Goal: Task Accomplishment & Management: Use online tool/utility

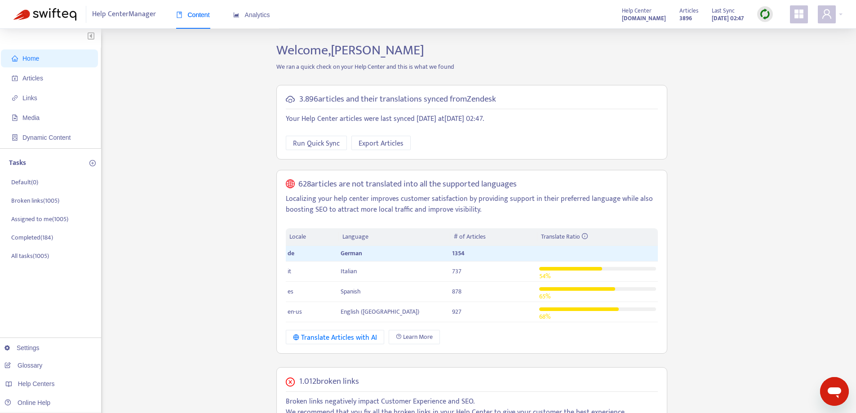
click at [764, 15] on img at bounding box center [765, 14] width 11 height 11
click at [765, 31] on link "Quick Sync" at bounding box center [784, 32] width 38 height 10
click at [48, 82] on span "Articles" at bounding box center [51, 78] width 79 height 18
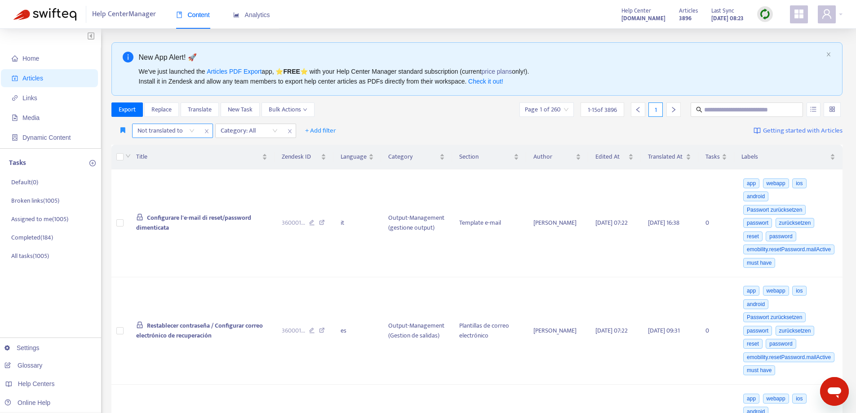
click at [191, 130] on div "Not translated to" at bounding box center [166, 130] width 67 height 13
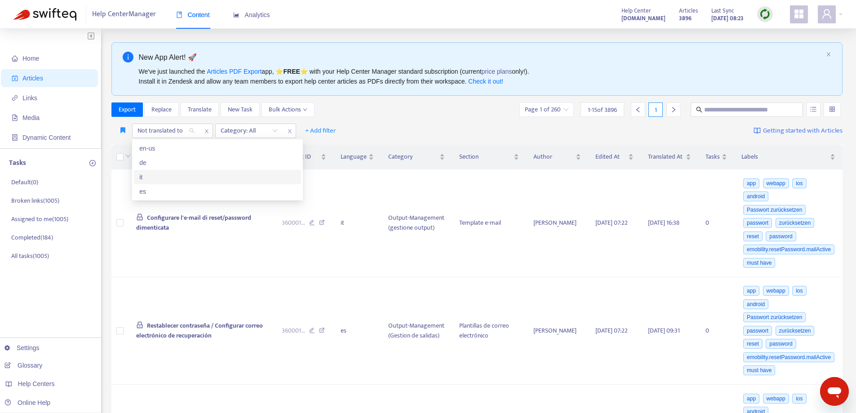
click at [186, 176] on div "it" at bounding box center [217, 177] width 156 height 10
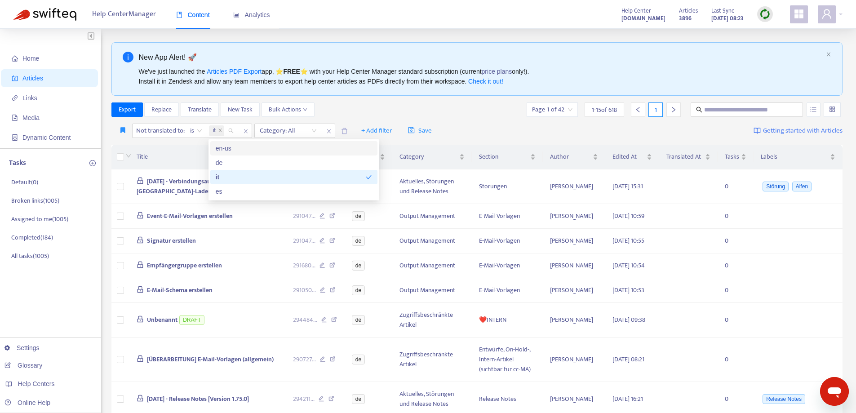
click at [376, 116] on div "Export Replace Translate New Task Bulk Actions Page 1 of 42 1 - 15 of 618 1" at bounding box center [477, 109] width 732 height 14
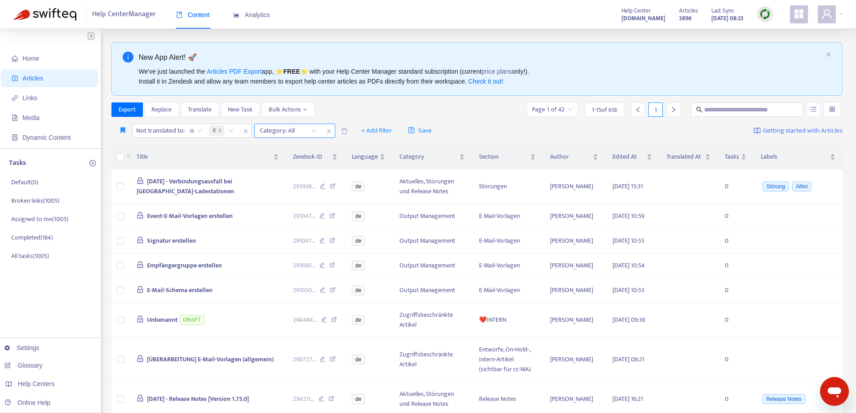
click at [315, 132] on div "Category: All" at bounding box center [288, 130] width 67 height 13
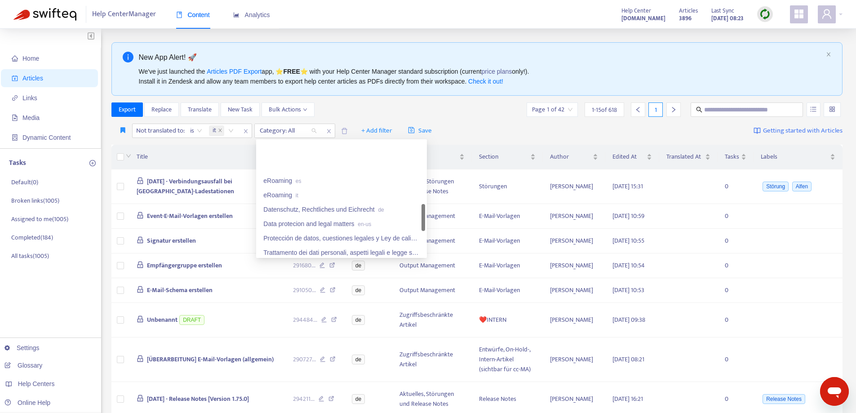
scroll to position [360, 0]
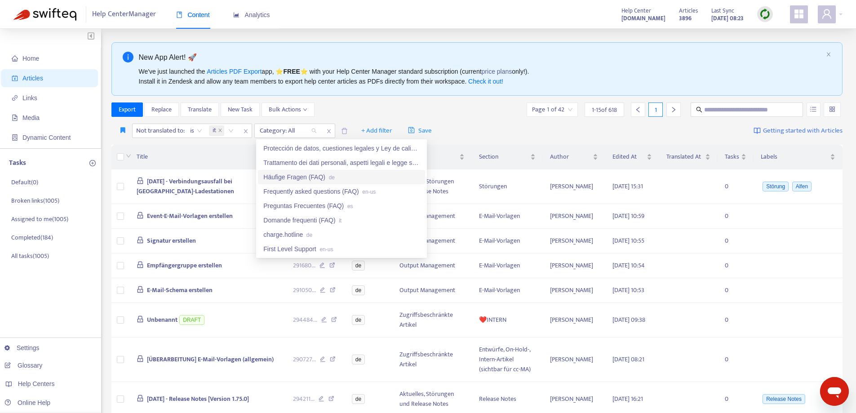
click at [336, 178] on div "Häufige Fragen (FAQ) de" at bounding box center [341, 177] width 156 height 10
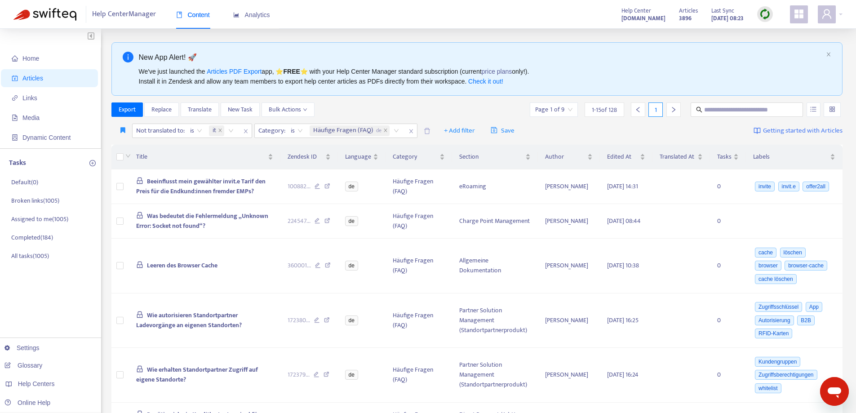
click at [400, 105] on div "Export Replace Translate New Task Bulk Actions Page 1 of 9 1 - 15 of 128 1" at bounding box center [477, 109] width 732 height 14
click at [115, 159] on th at bounding box center [120, 157] width 18 height 25
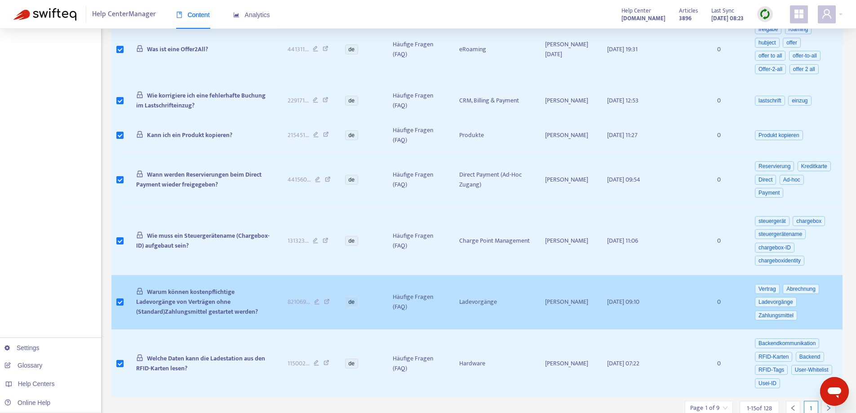
scroll to position [553, 0]
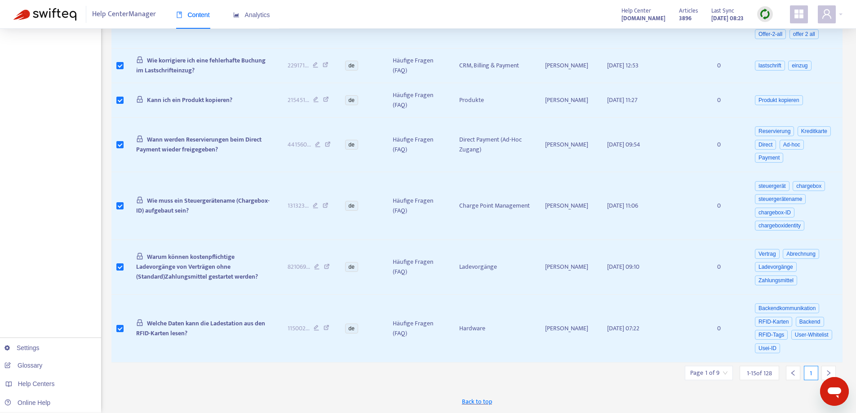
click at [827, 367] on div at bounding box center [829, 373] width 14 height 14
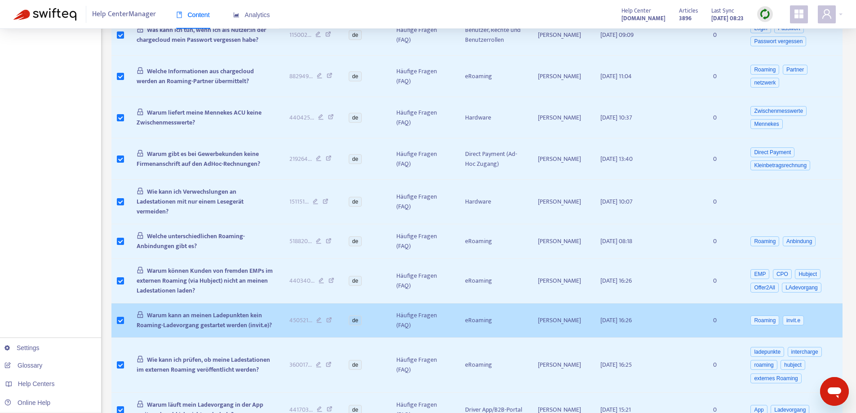
scroll to position [517, 0]
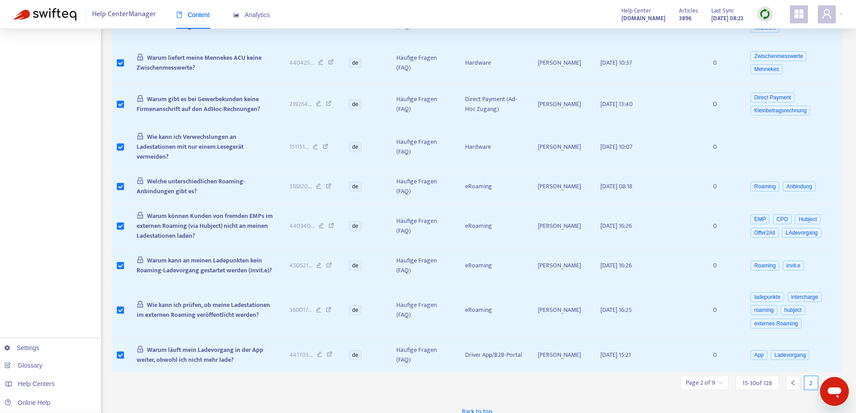
click at [830, 380] on icon "right" at bounding box center [829, 383] width 6 height 6
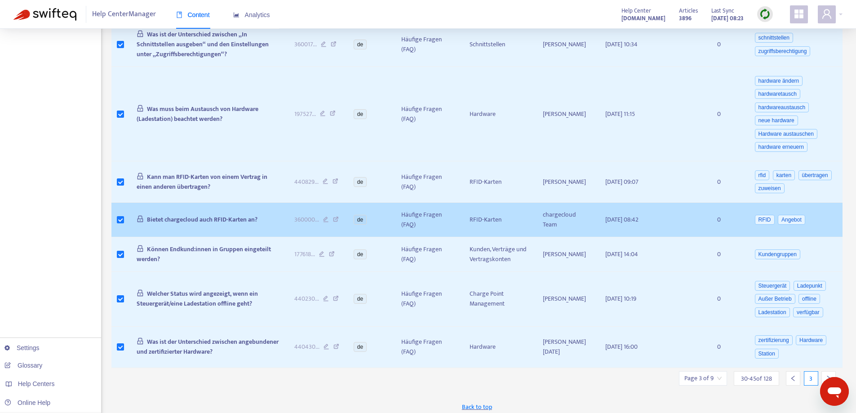
scroll to position [520, 0]
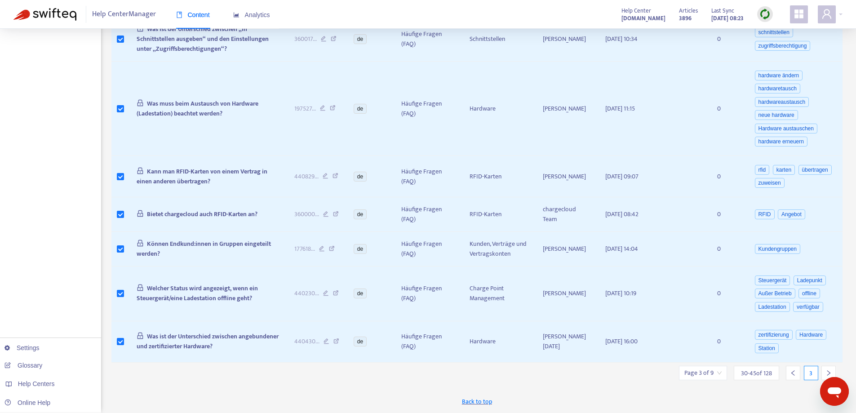
click at [828, 369] on div at bounding box center [829, 373] width 14 height 14
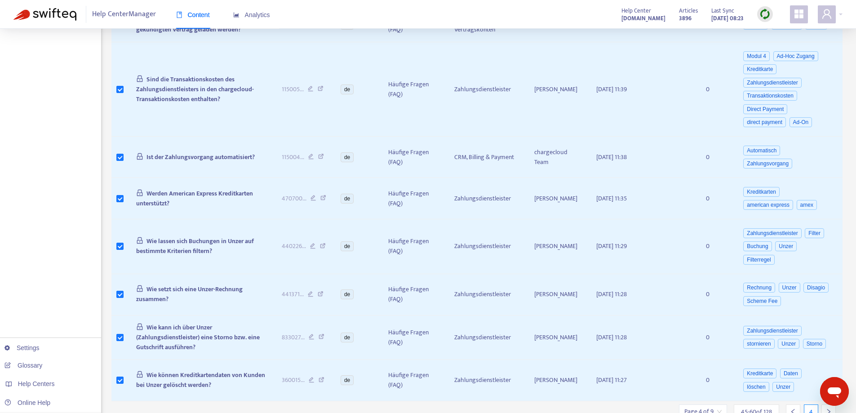
scroll to position [550, 0]
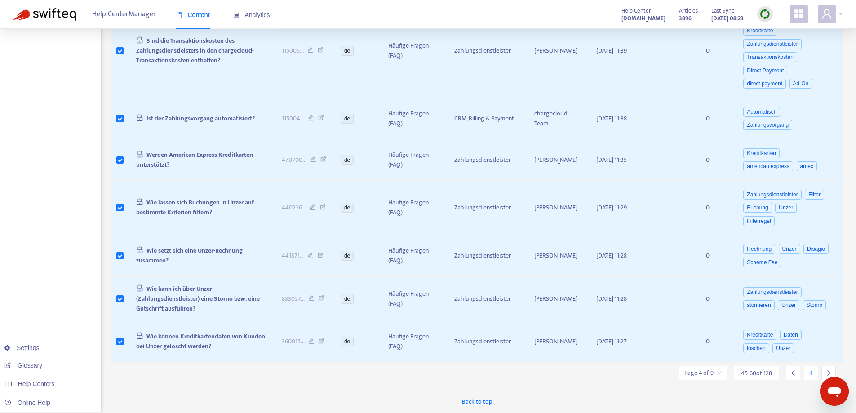
click at [829, 370] on icon "right" at bounding box center [829, 373] width 6 height 6
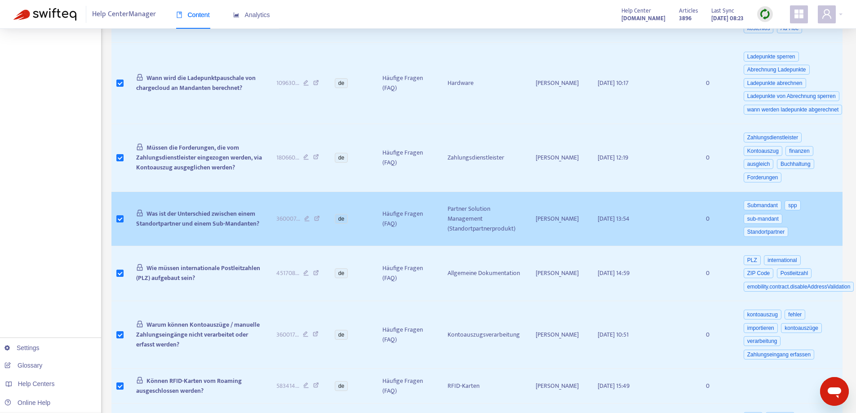
scroll to position [574, 0]
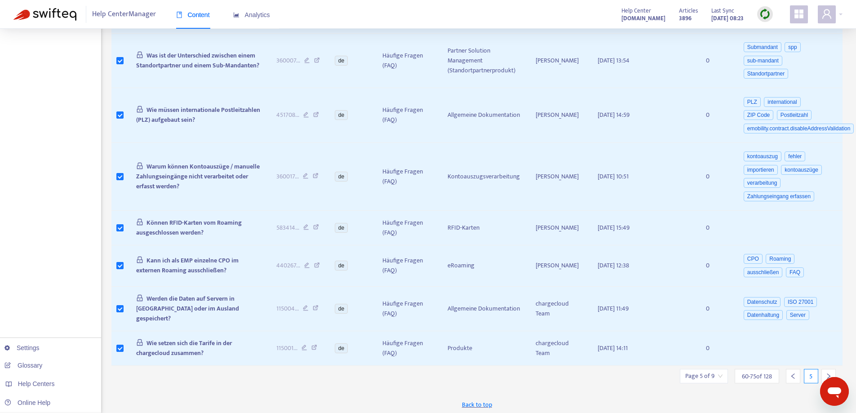
click at [829, 369] on div at bounding box center [829, 376] width 14 height 14
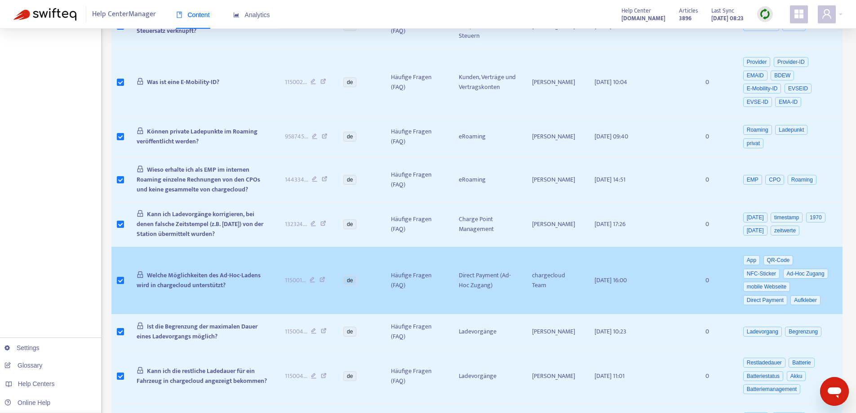
scroll to position [609, 0]
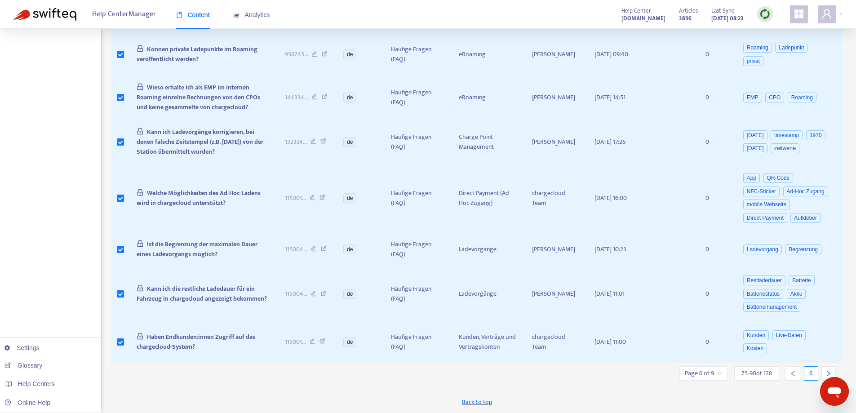
click at [830, 370] on icon "right" at bounding box center [829, 373] width 6 height 6
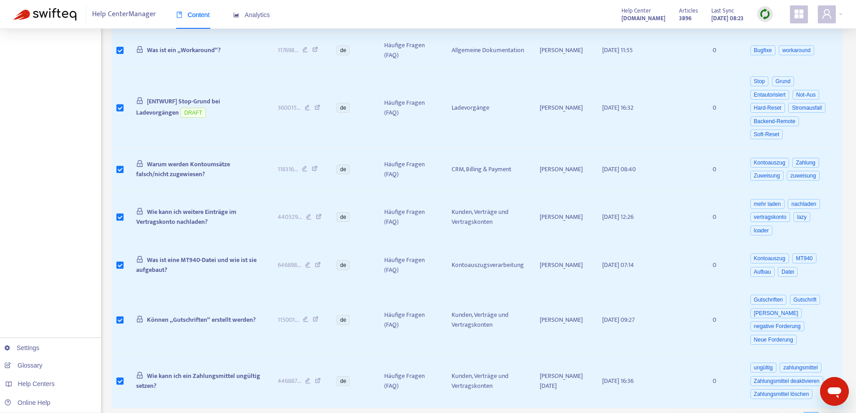
scroll to position [597, 0]
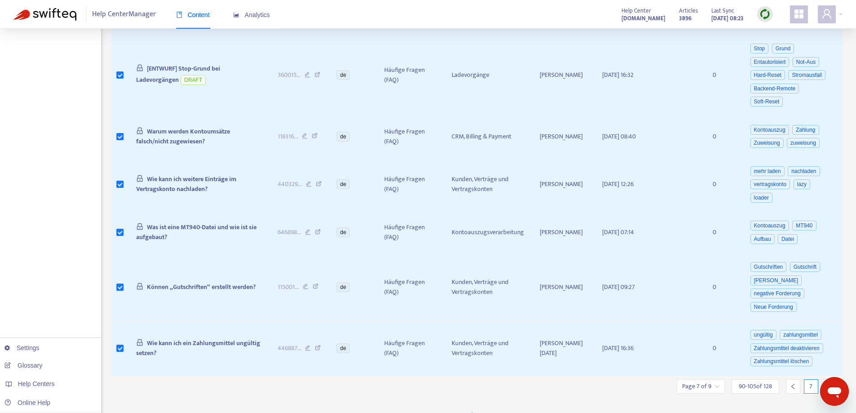
click at [829, 379] on div at bounding box center [829, 386] width 14 height 14
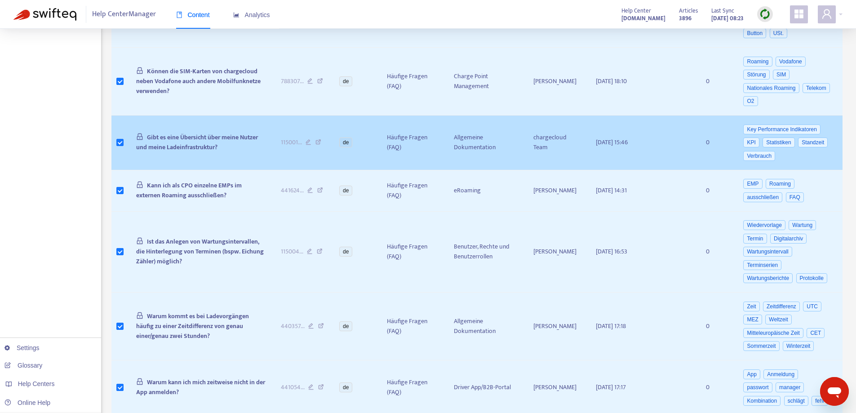
scroll to position [600, 0]
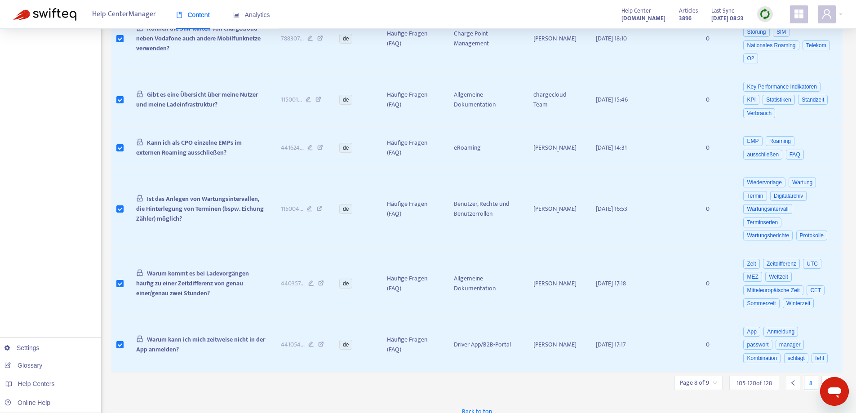
click at [828, 380] on icon "right" at bounding box center [829, 383] width 6 height 6
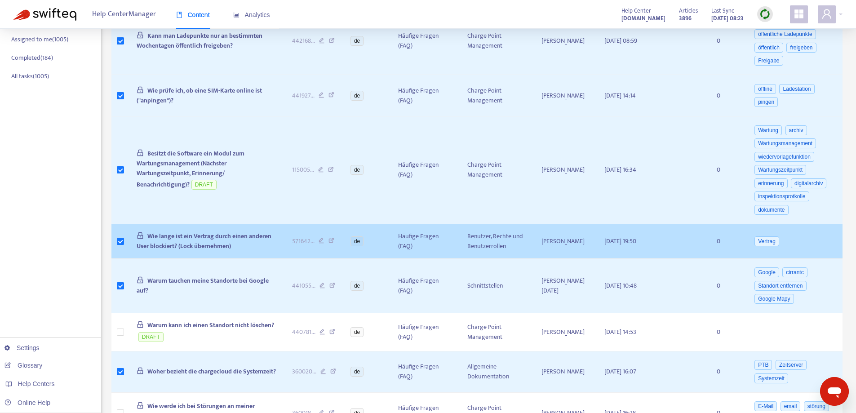
scroll to position [251, 0]
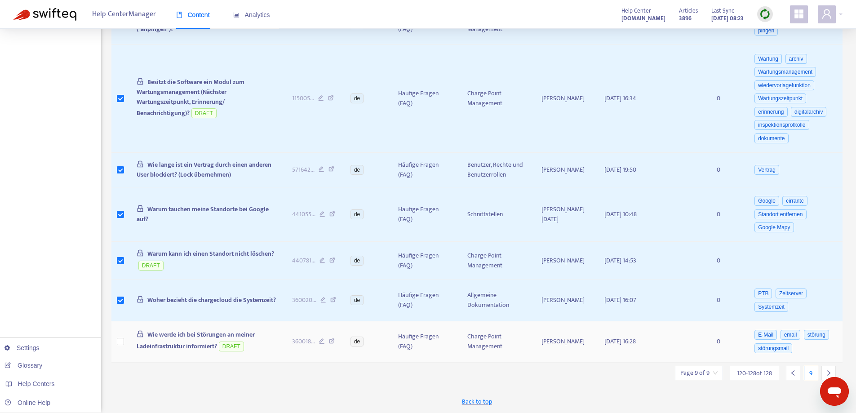
click at [124, 338] on td at bounding box center [120, 341] width 18 height 41
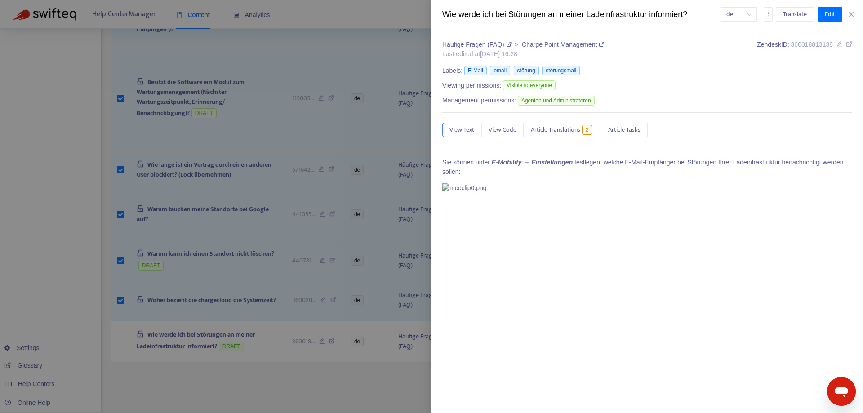
click at [850, 10] on div "de Translate Edit" at bounding box center [787, 14] width 132 height 14
click at [854, 13] on icon "close" at bounding box center [851, 14] width 7 height 7
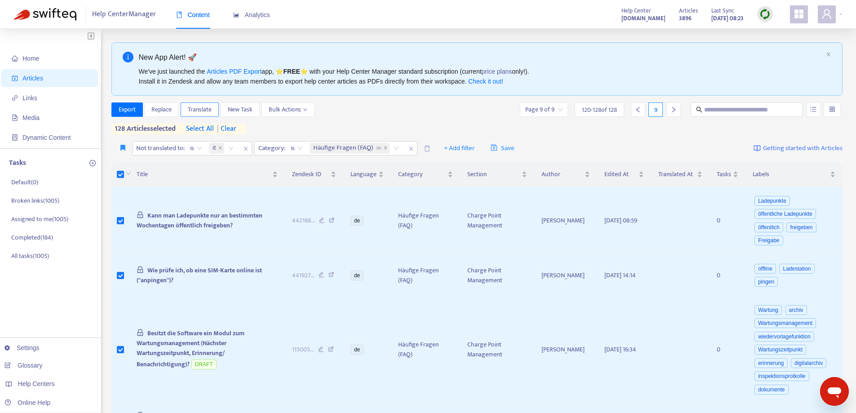
click at [192, 111] on span "Translate" at bounding box center [200, 110] width 24 height 10
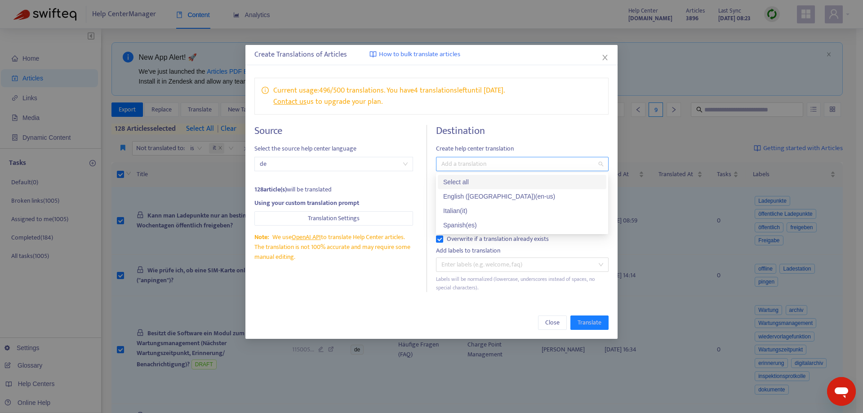
click at [475, 165] on div at bounding box center [517, 164] width 159 height 11
click at [491, 209] on div "Italian ( it )" at bounding box center [522, 211] width 158 height 10
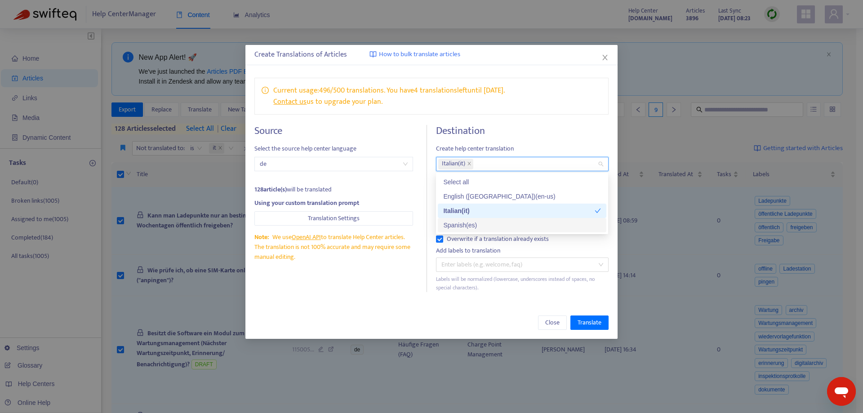
click at [356, 293] on div "Current usage: 496 / 500 translations . You have 4 translations left until [DAT…" at bounding box center [431, 185] width 372 height 232
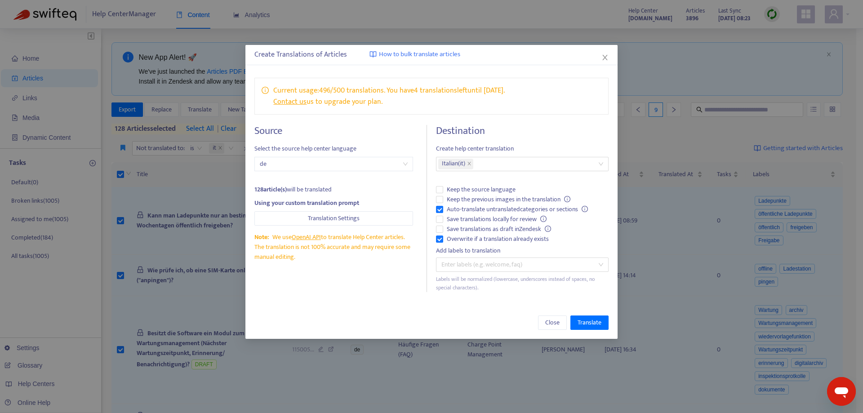
click at [604, 57] on icon "close" at bounding box center [604, 57] width 7 height 7
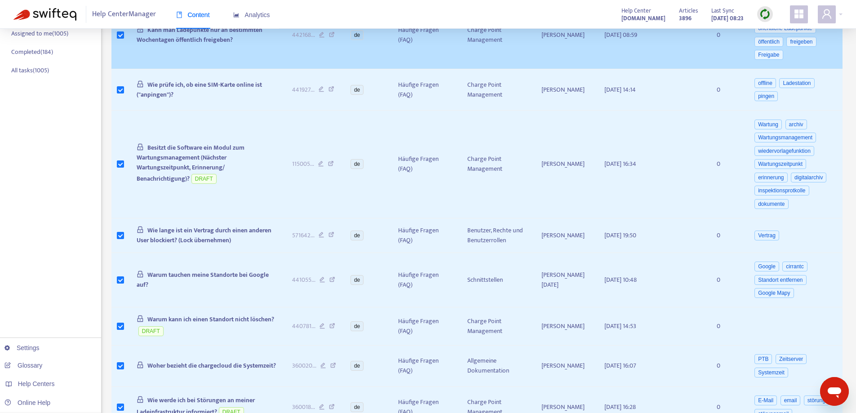
scroll to position [27, 0]
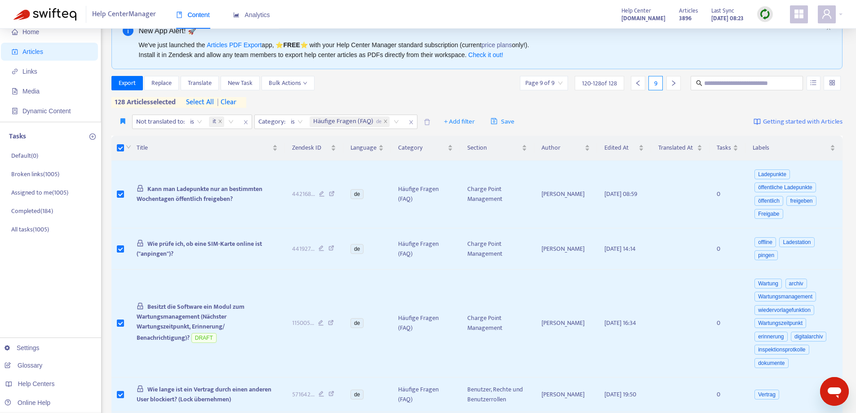
click at [124, 149] on div at bounding box center [120, 148] width 7 height 10
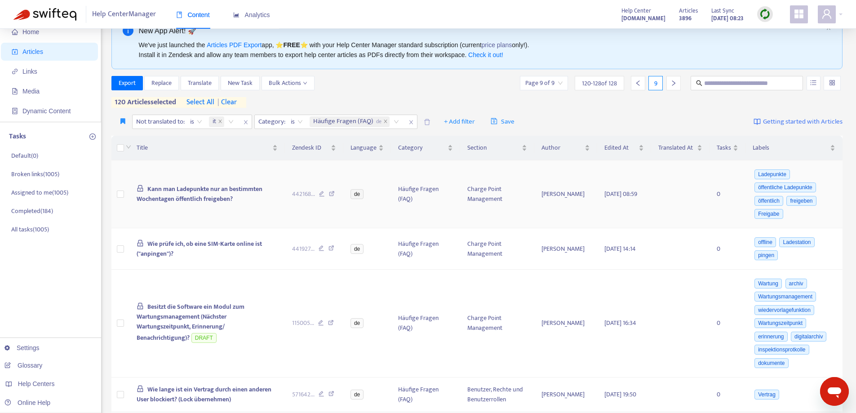
scroll to position [251, 0]
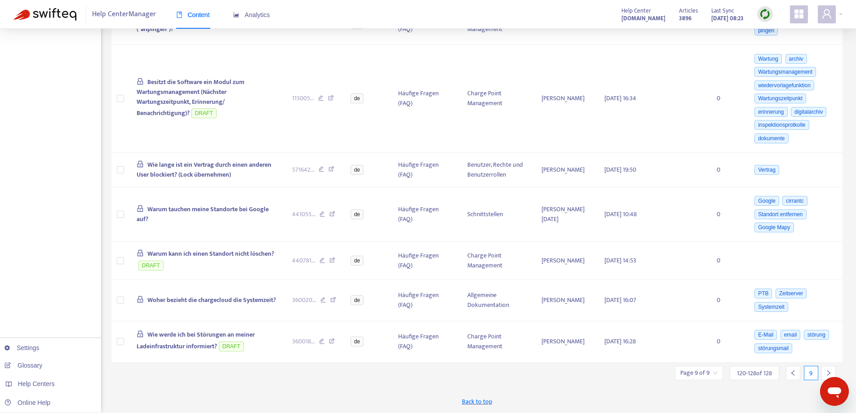
click at [793, 378] on div at bounding box center [793, 373] width 14 height 14
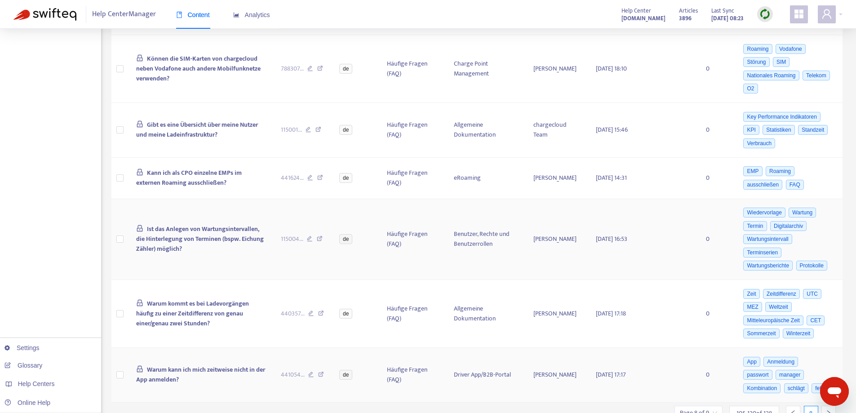
scroll to position [600, 0]
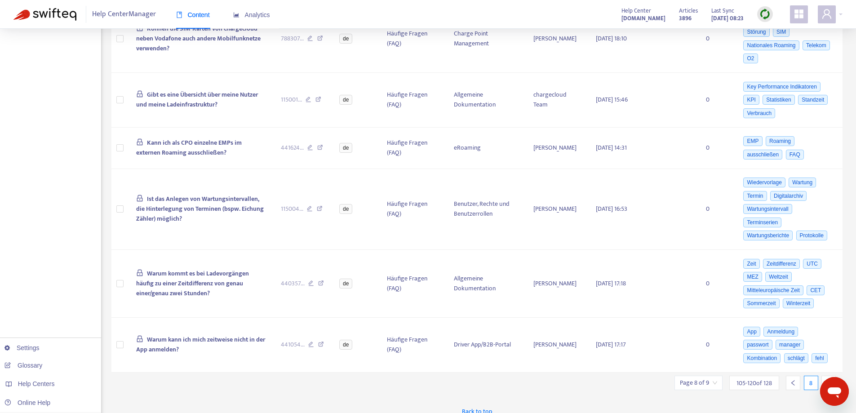
click at [793, 380] on icon "left" at bounding box center [793, 383] width 6 height 6
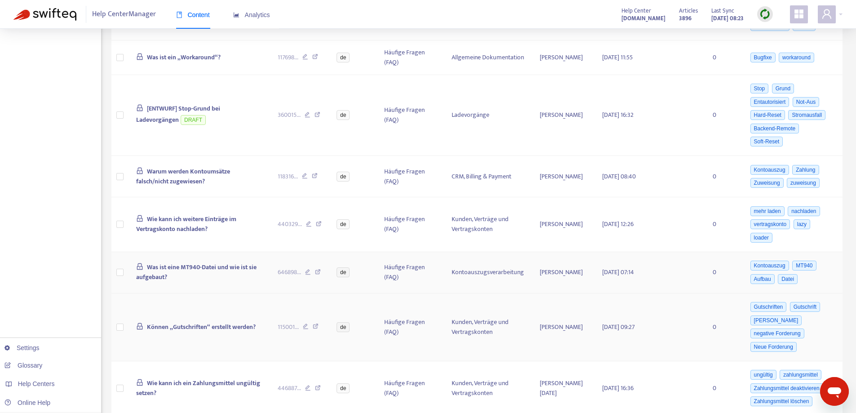
scroll to position [597, 0]
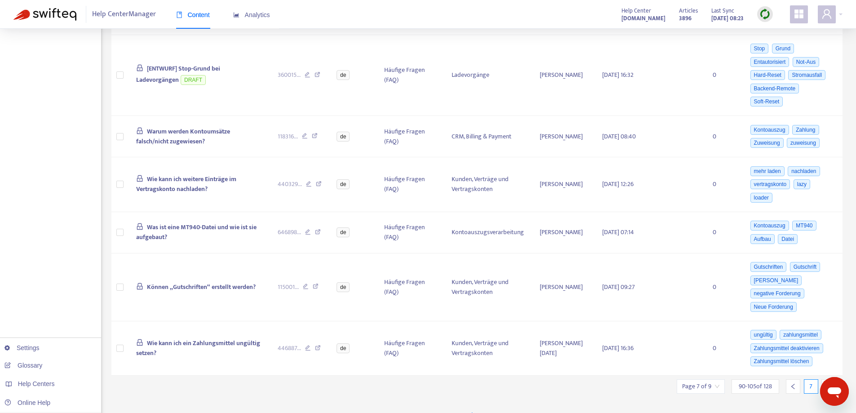
click at [792, 383] on icon "left" at bounding box center [793, 386] width 6 height 6
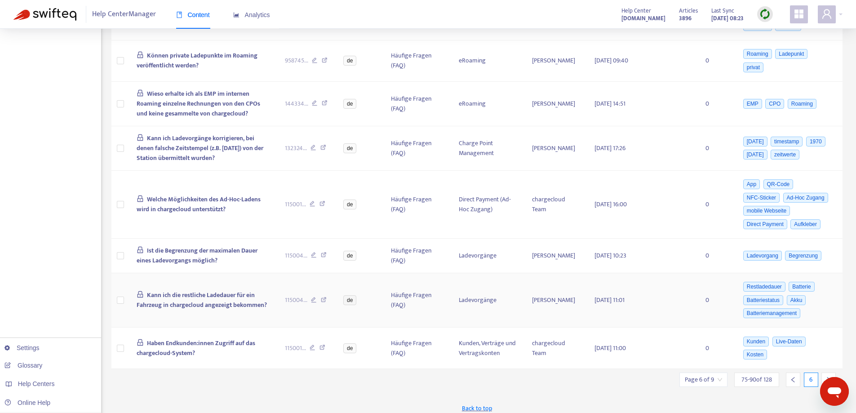
scroll to position [609, 0]
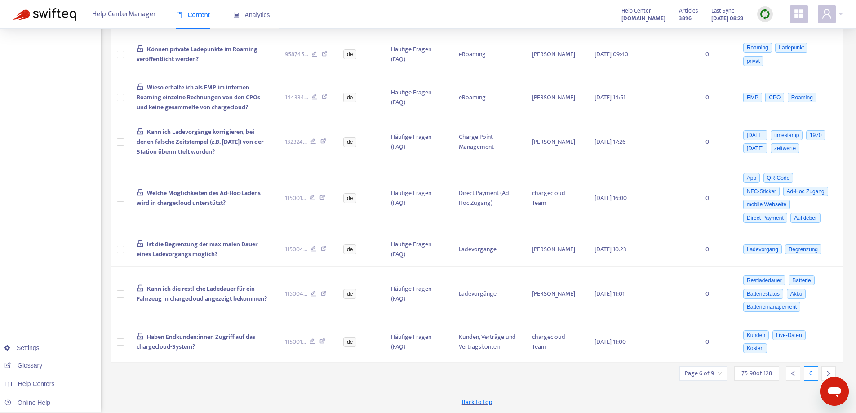
click at [797, 372] on div "6" at bounding box center [809, 373] width 53 height 14
click at [794, 372] on icon "left" at bounding box center [793, 373] width 6 height 6
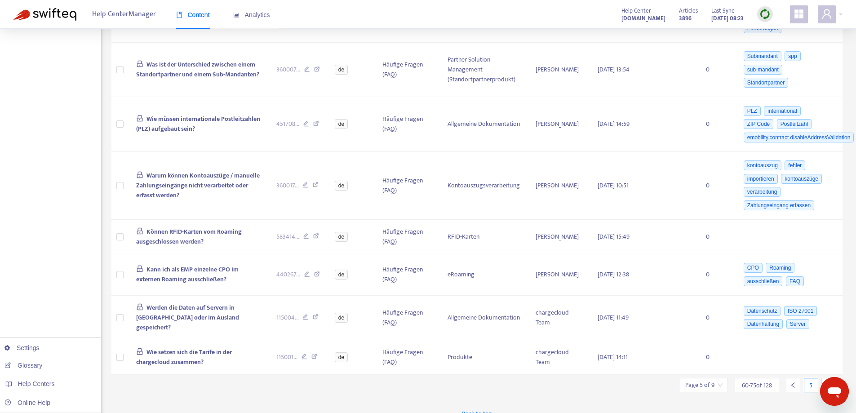
scroll to position [574, 0]
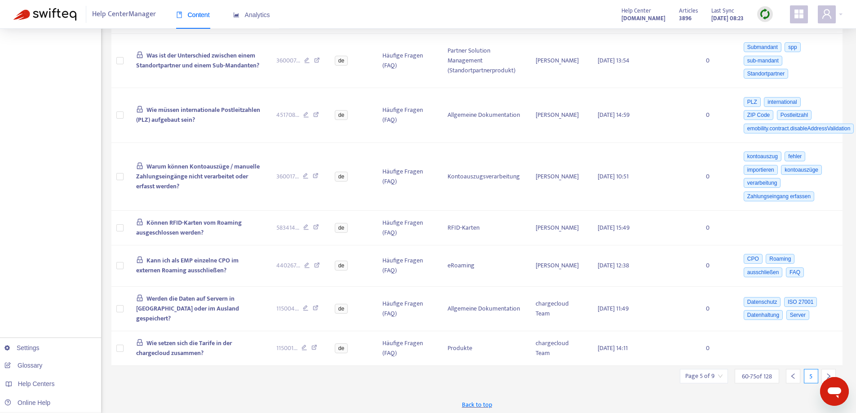
click at [798, 375] on div at bounding box center [793, 376] width 14 height 14
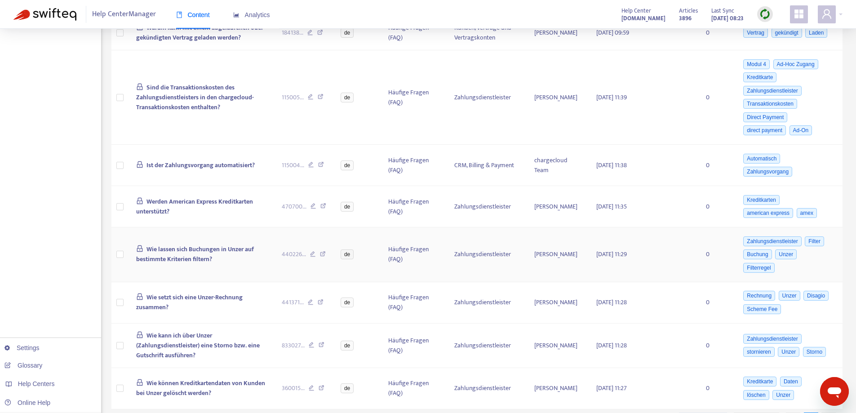
scroll to position [550, 0]
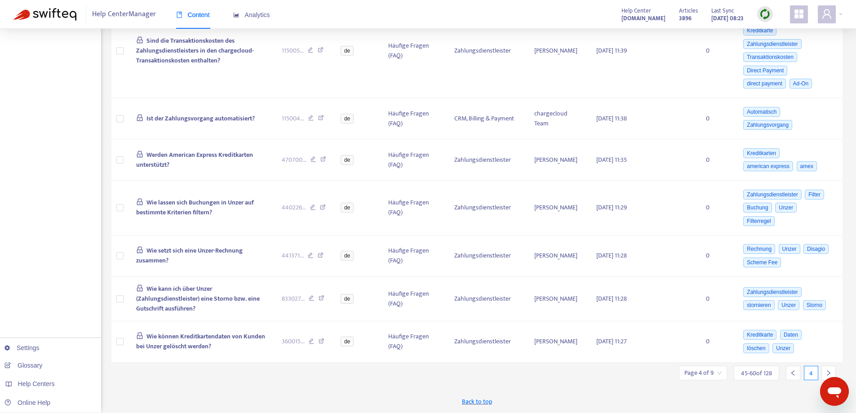
click at [789, 373] on div at bounding box center [793, 373] width 14 height 14
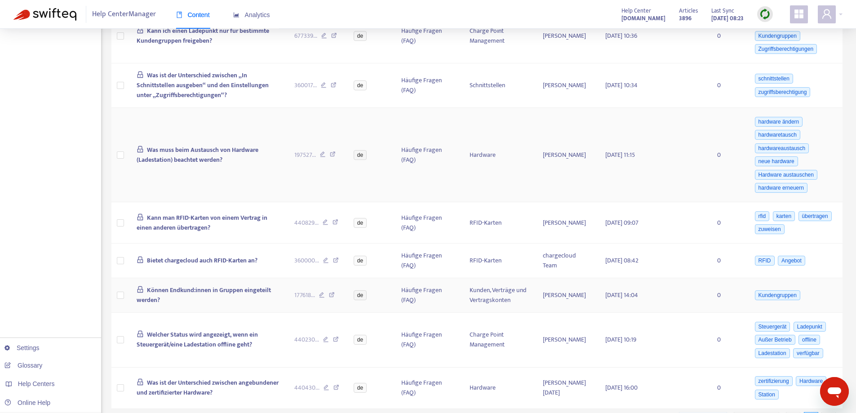
scroll to position [520, 0]
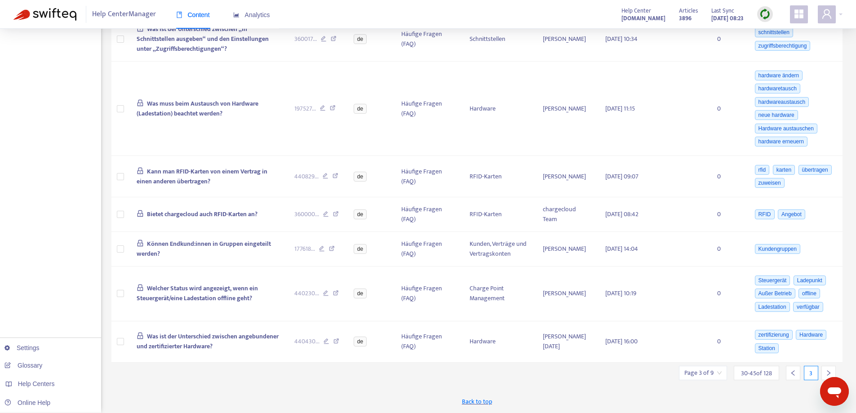
click at [791, 374] on icon "left" at bounding box center [793, 373] width 6 height 6
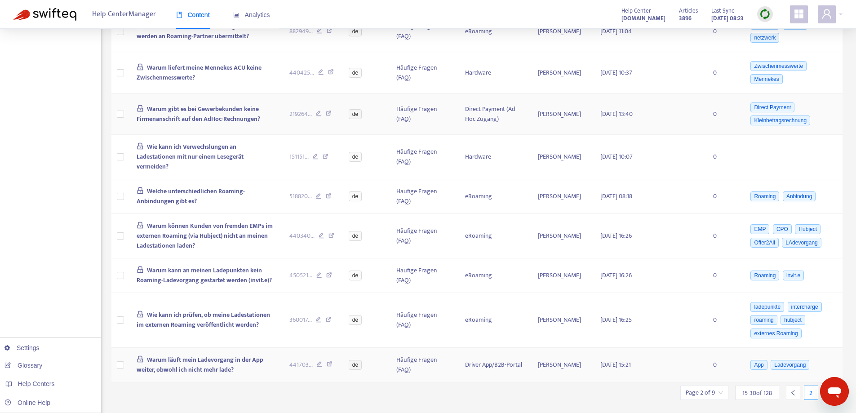
scroll to position [517, 0]
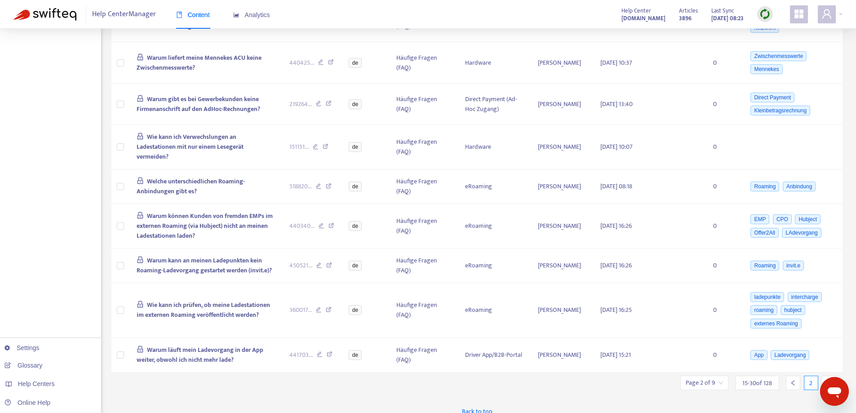
click at [795, 380] on icon "left" at bounding box center [793, 383] width 6 height 6
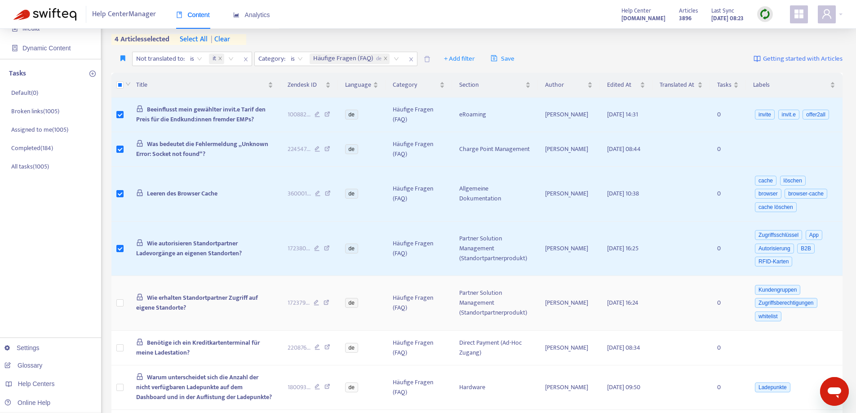
scroll to position [0, 0]
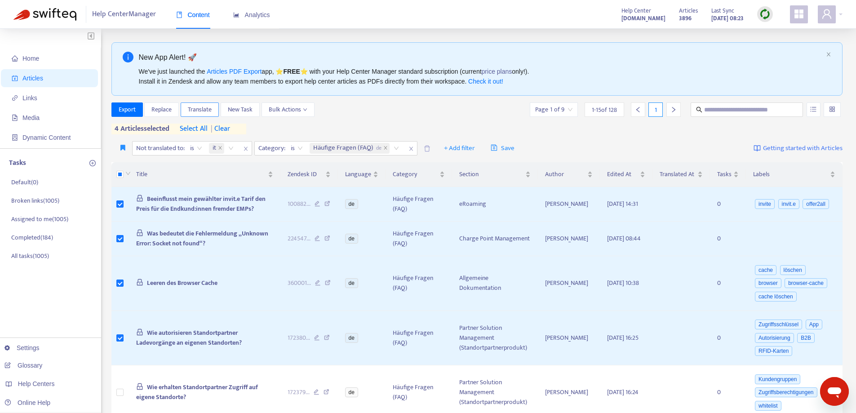
click at [192, 108] on span "Translate" at bounding box center [200, 110] width 24 height 10
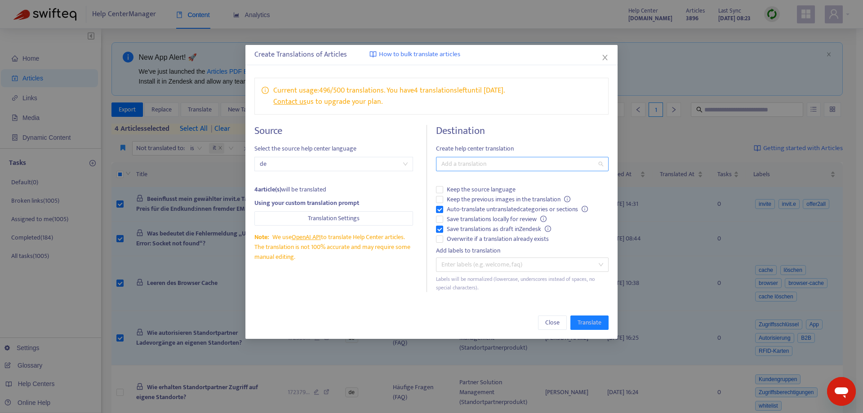
click at [461, 164] on div at bounding box center [517, 164] width 159 height 11
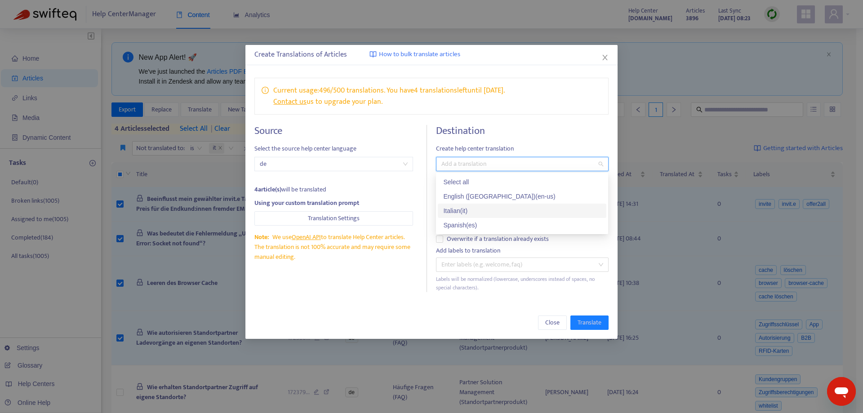
click at [489, 212] on div "Italian ( it )" at bounding box center [522, 211] width 158 height 10
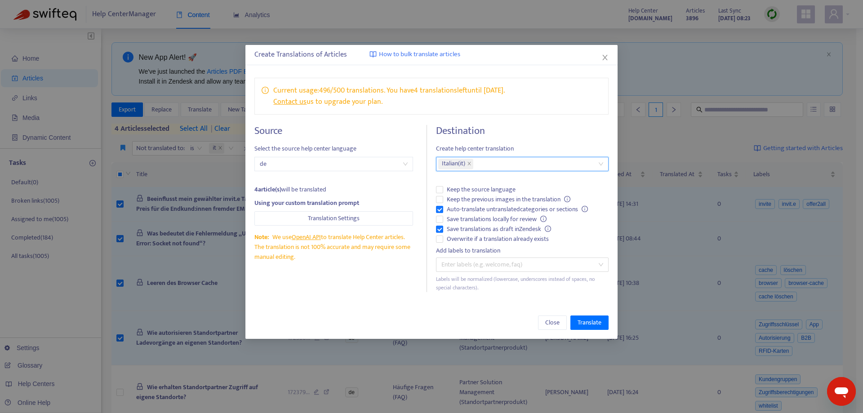
click at [396, 279] on div "Source Select the source help center language de 4 article(s) will be translate…" at bounding box center [340, 208] width 173 height 167
click at [591, 325] on span "Translate" at bounding box center [590, 323] width 24 height 10
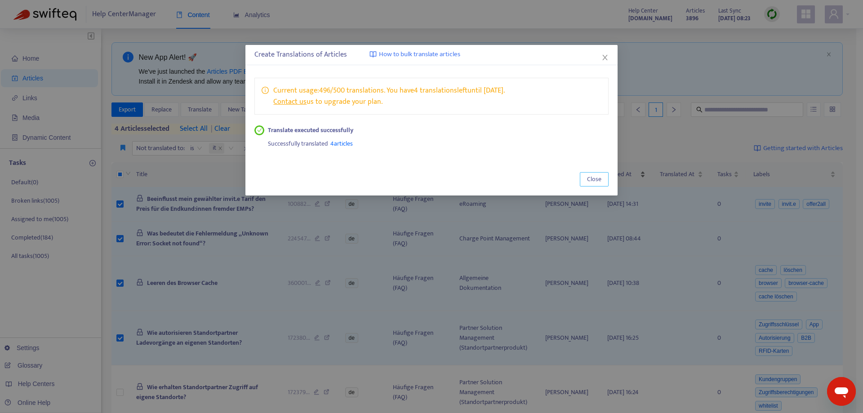
click at [598, 179] on span "Close" at bounding box center [594, 179] width 14 height 10
